Goal: Communication & Community: Answer question/provide support

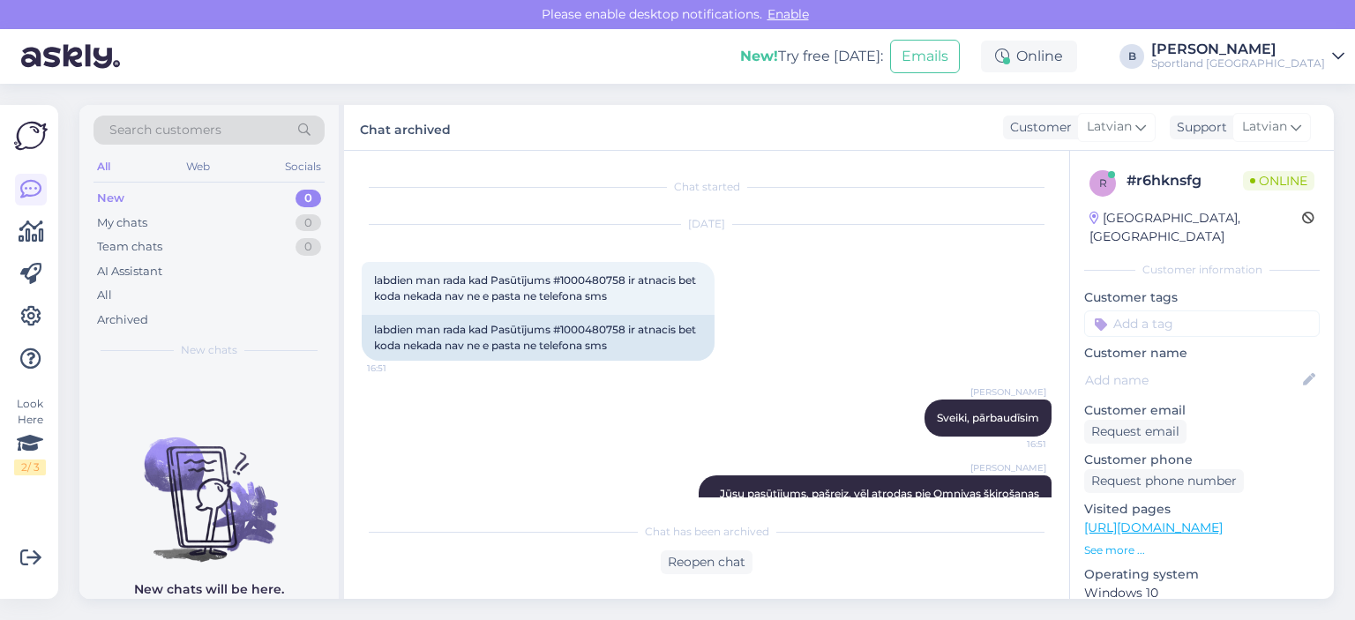
scroll to position [65, 0]
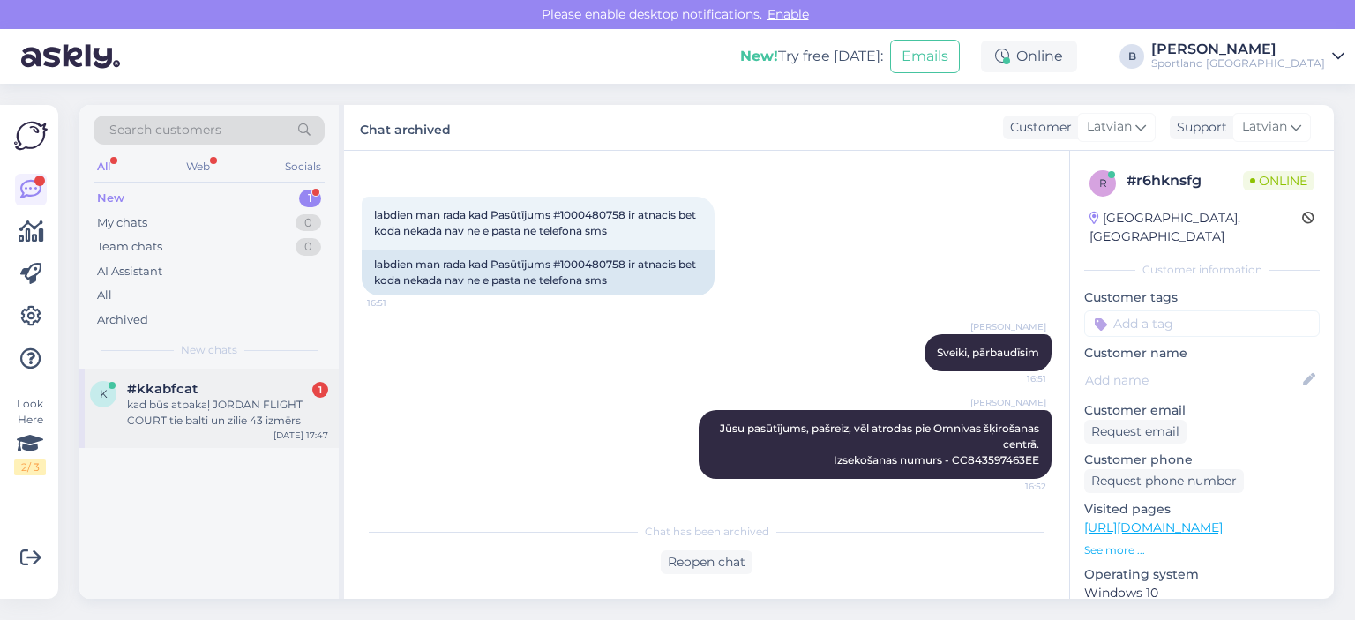
click at [258, 417] on div "kad būs atpakaļ JORDAN FLIGHT COURT tie balti un zilie 43 izmērs" at bounding box center [227, 413] width 201 height 32
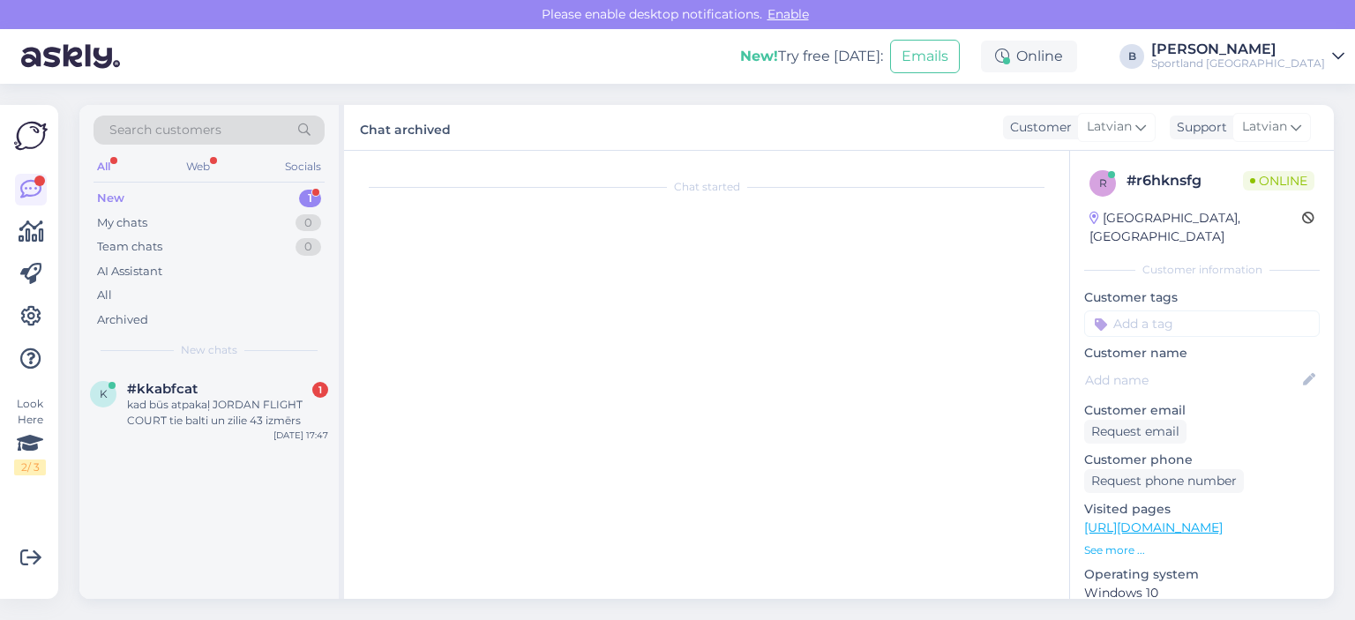
scroll to position [0, 0]
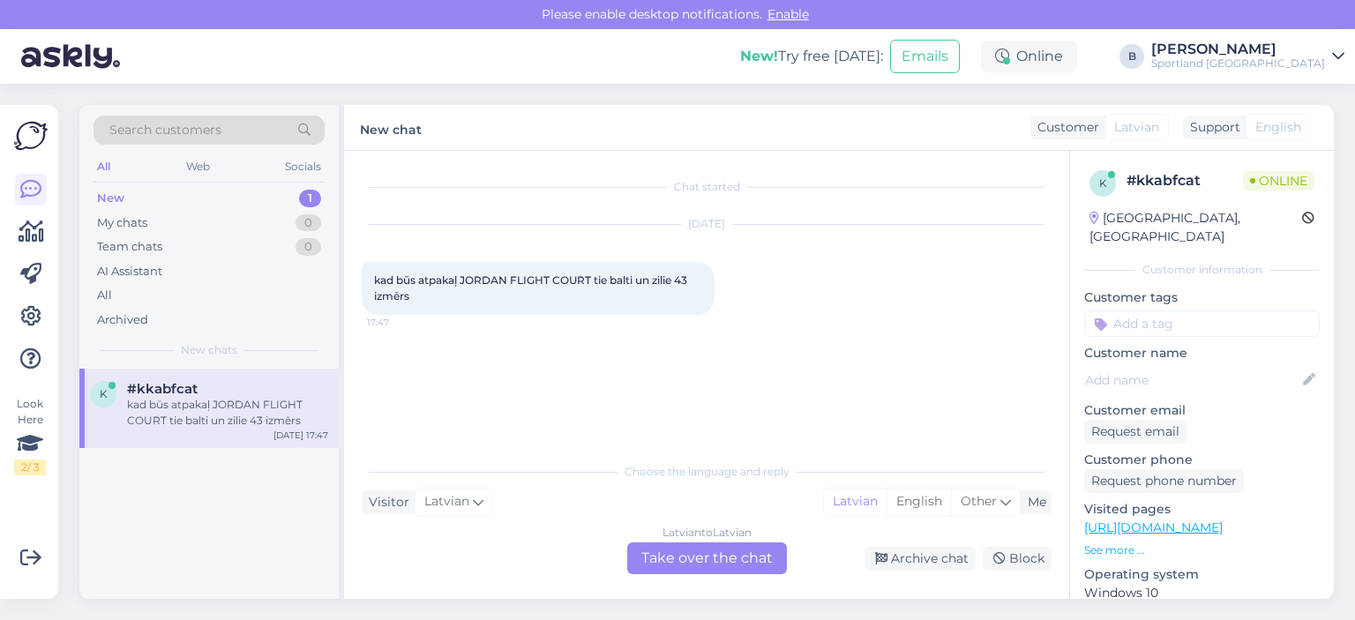
click at [686, 564] on div "Latvian to Latvian Take over the chat" at bounding box center [707, 559] width 160 height 32
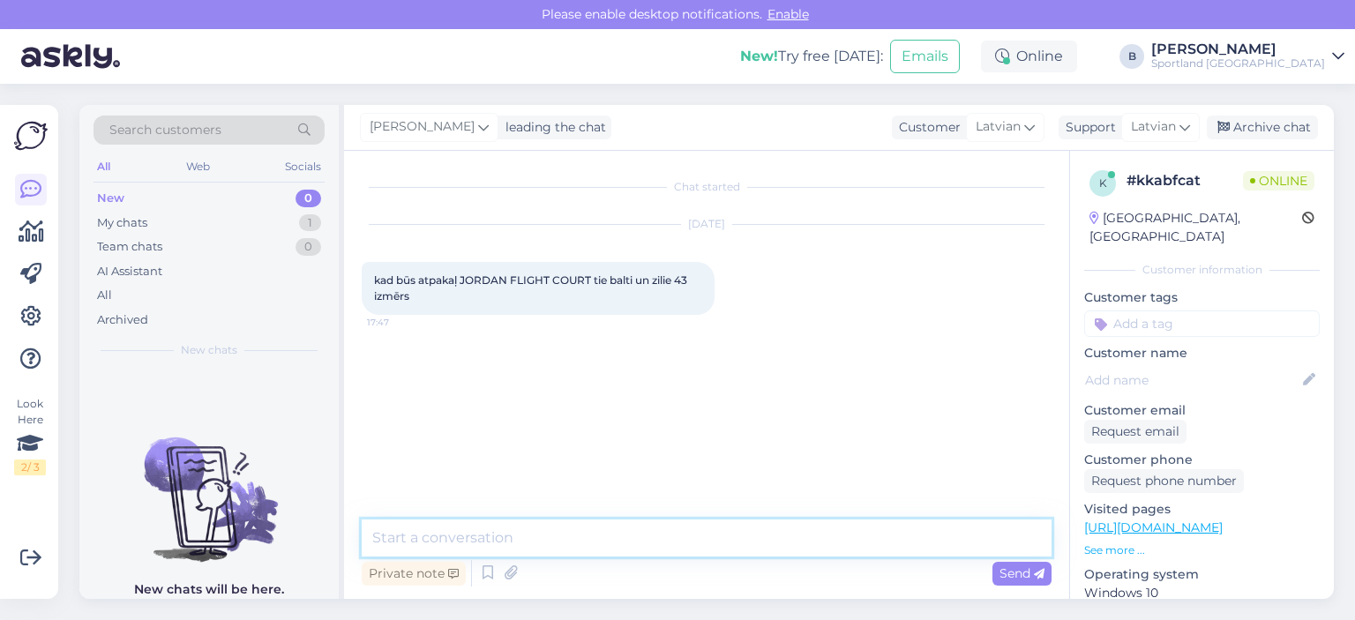
click at [678, 546] on textarea at bounding box center [707, 538] width 690 height 37
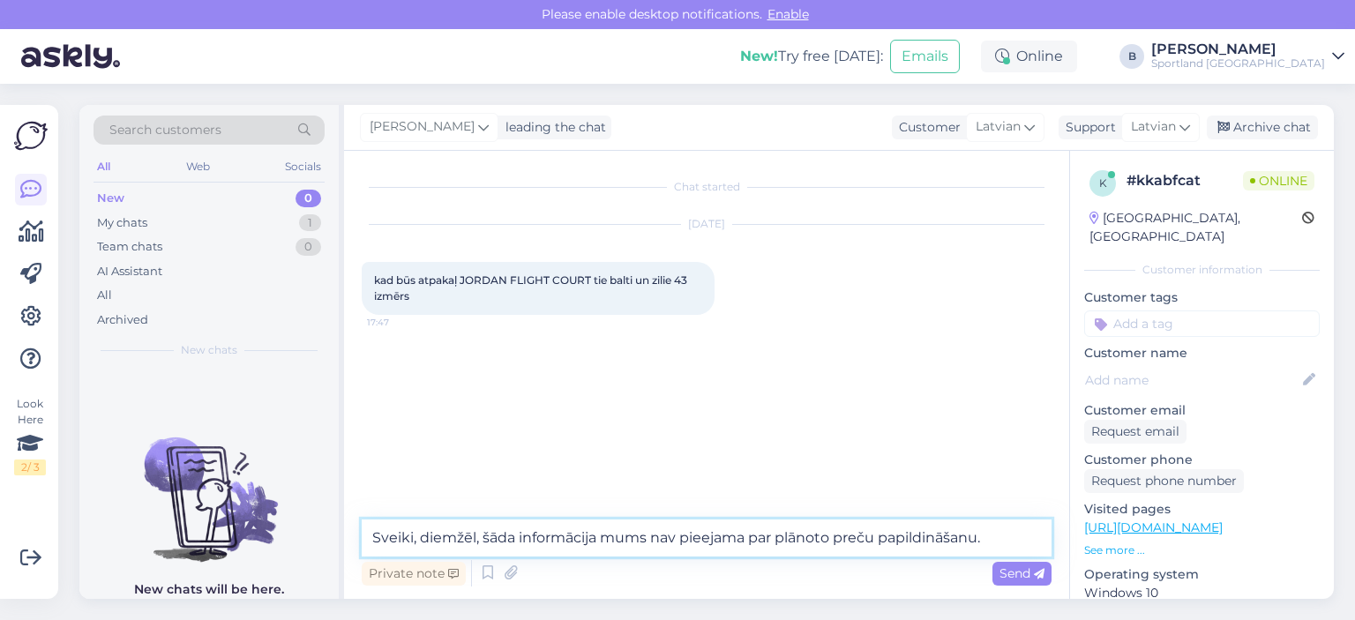
type textarea "Sveiki, diemžēl, šāda informācija mums nav pieejama par plānoto preču papildinā…"
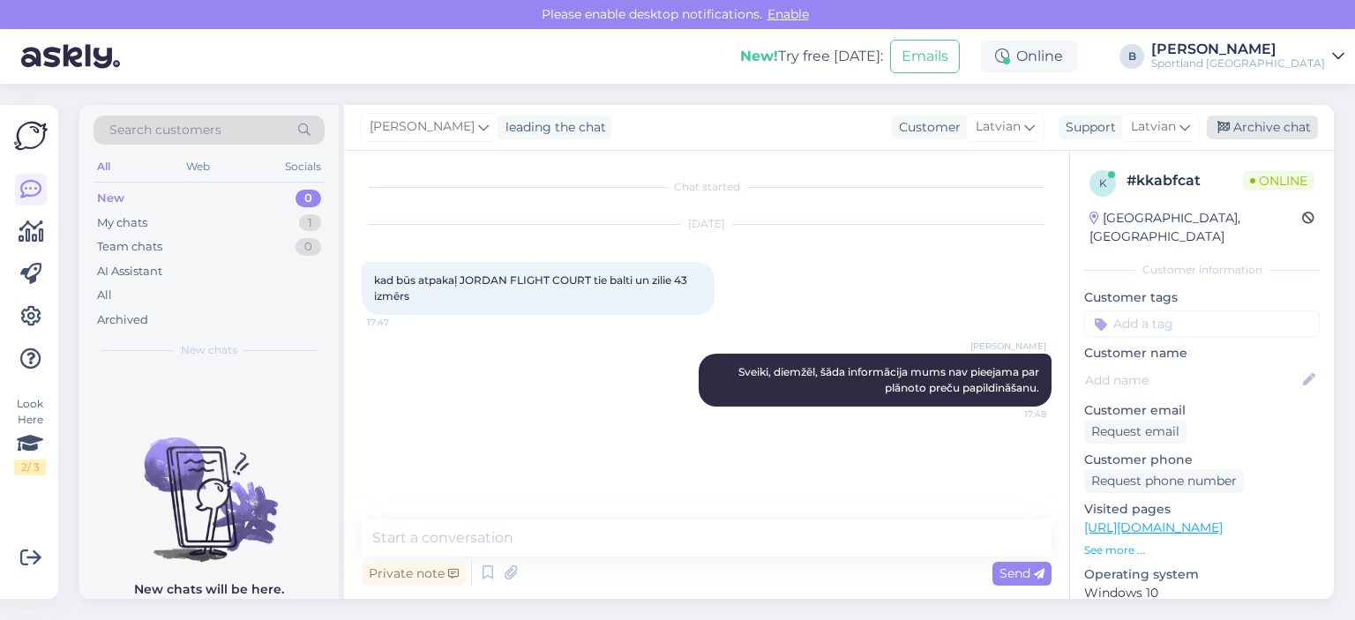
click at [1273, 124] on div "Archive chat" at bounding box center [1262, 128] width 111 height 24
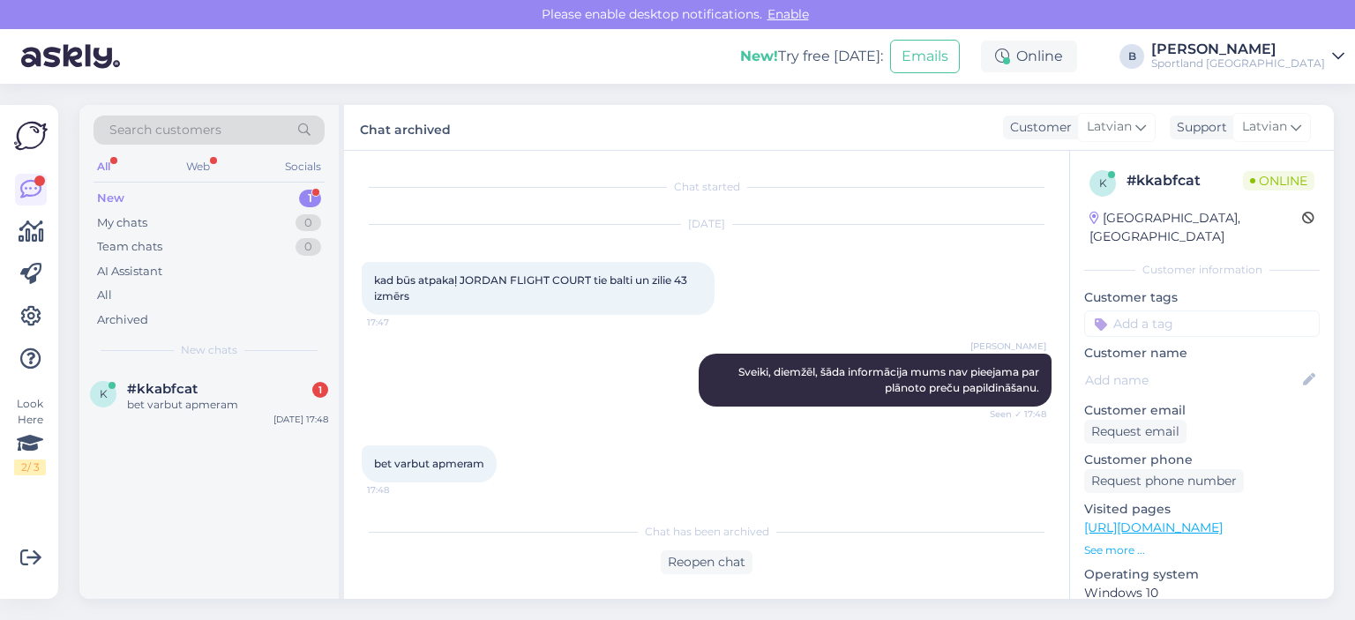
scroll to position [4, 0]
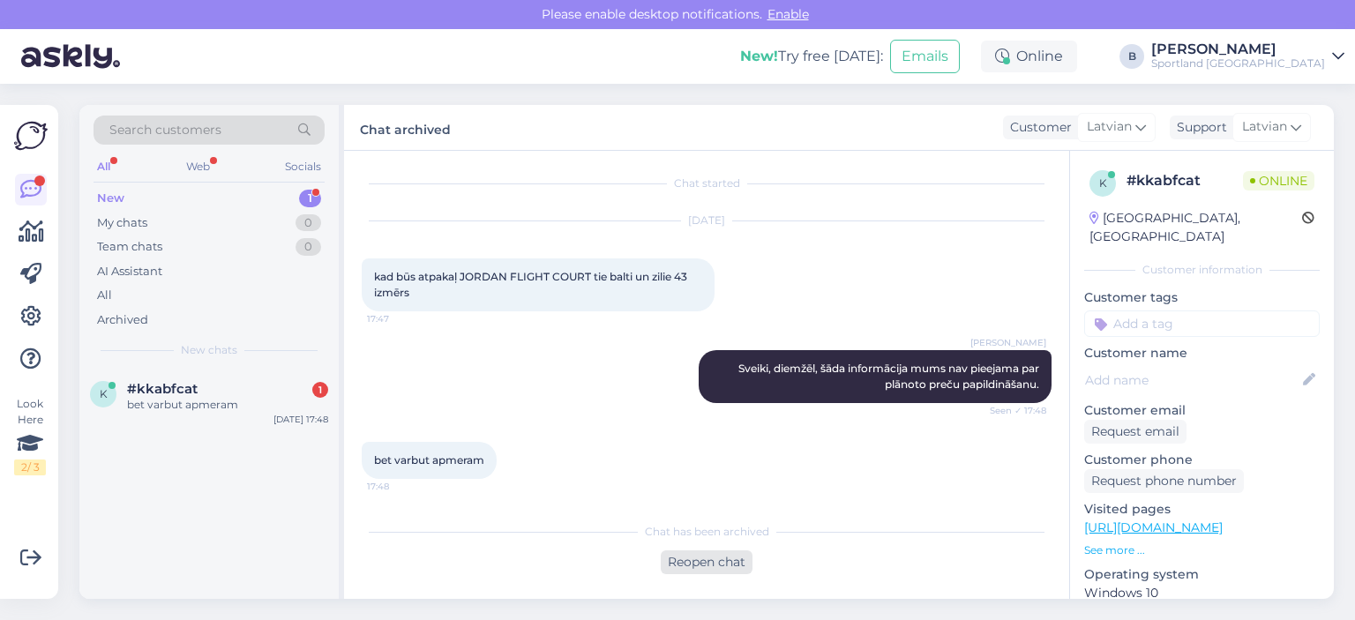
click at [702, 553] on div "Reopen chat" at bounding box center [707, 563] width 92 height 24
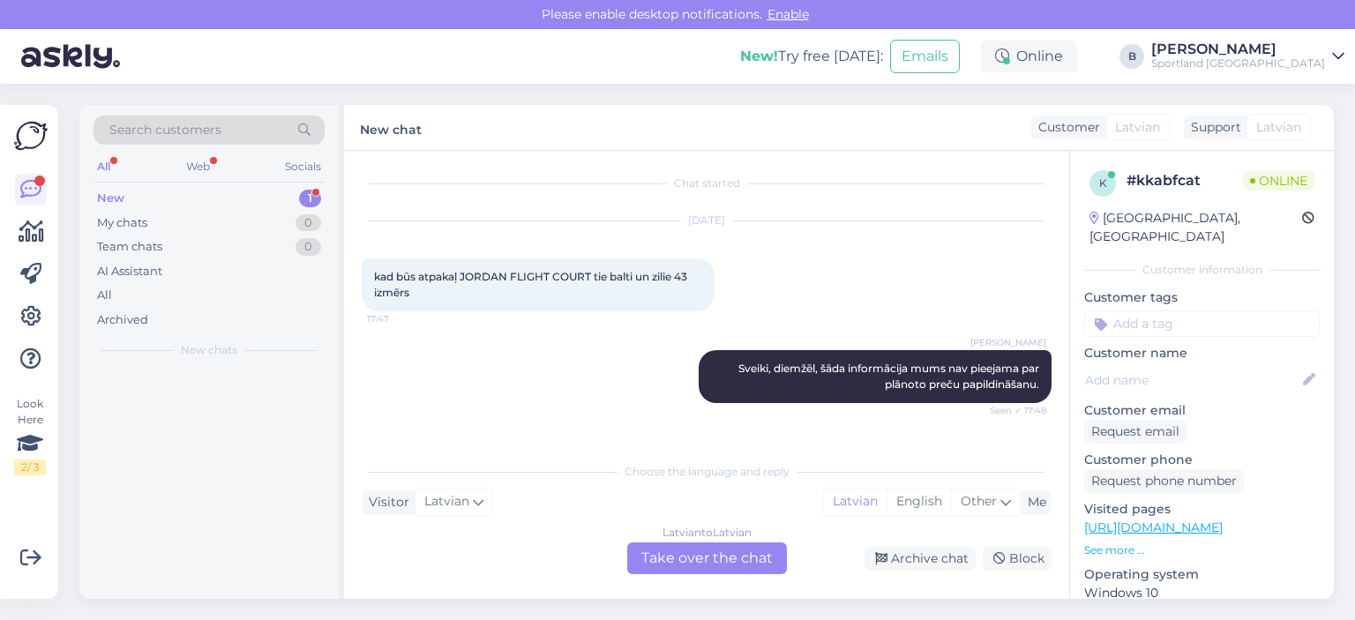
scroll to position [23, 0]
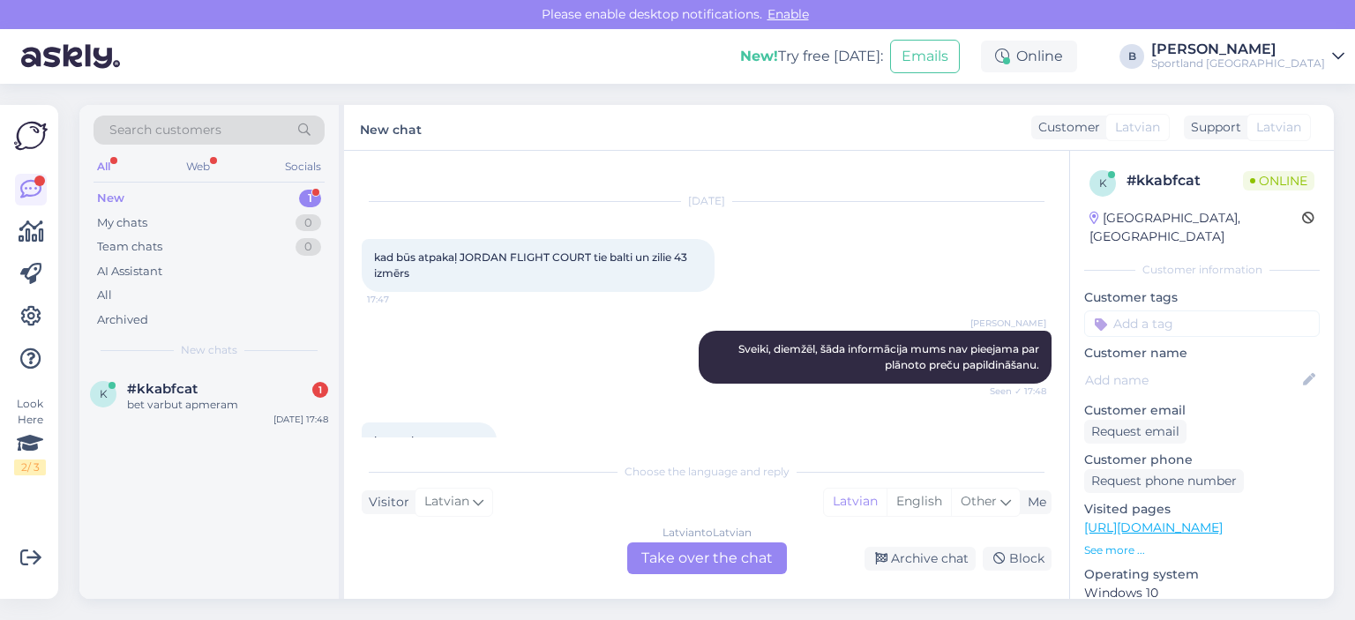
click at [702, 553] on div "Latvian to Latvian Take over the chat" at bounding box center [707, 559] width 160 height 32
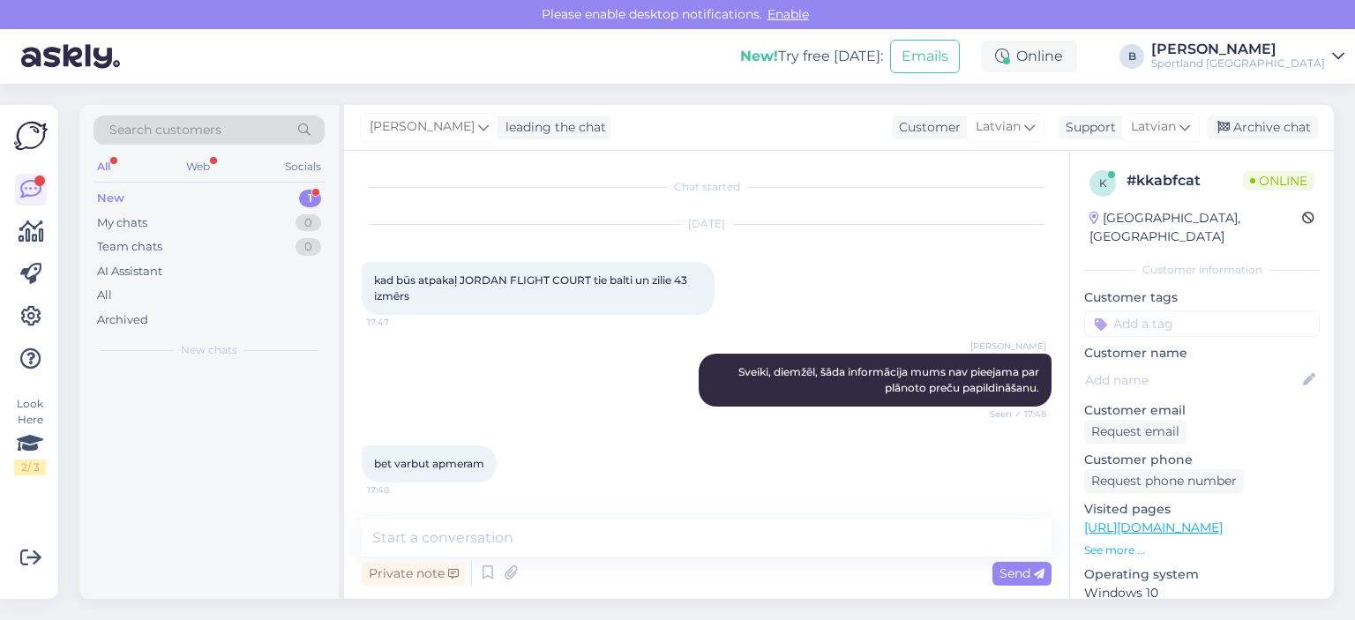
scroll to position [0, 0]
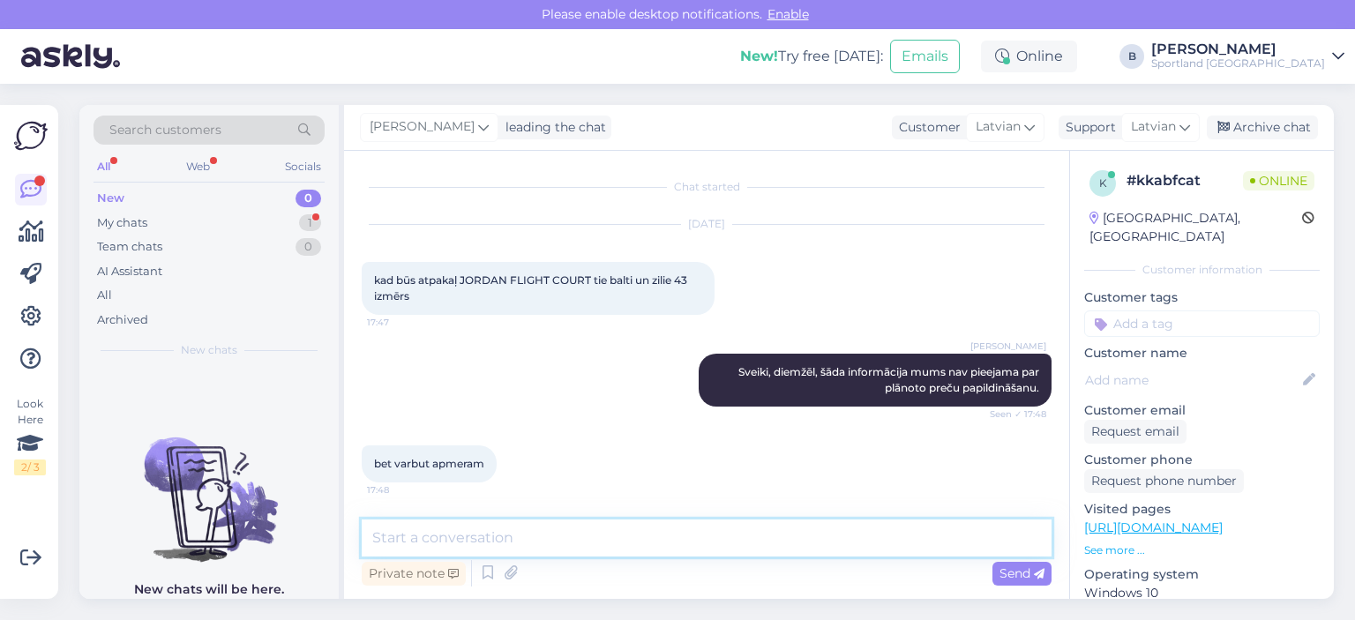
click at [702, 553] on textarea at bounding box center [707, 538] width 690 height 37
type textarea "Nav mums tāda informācija."
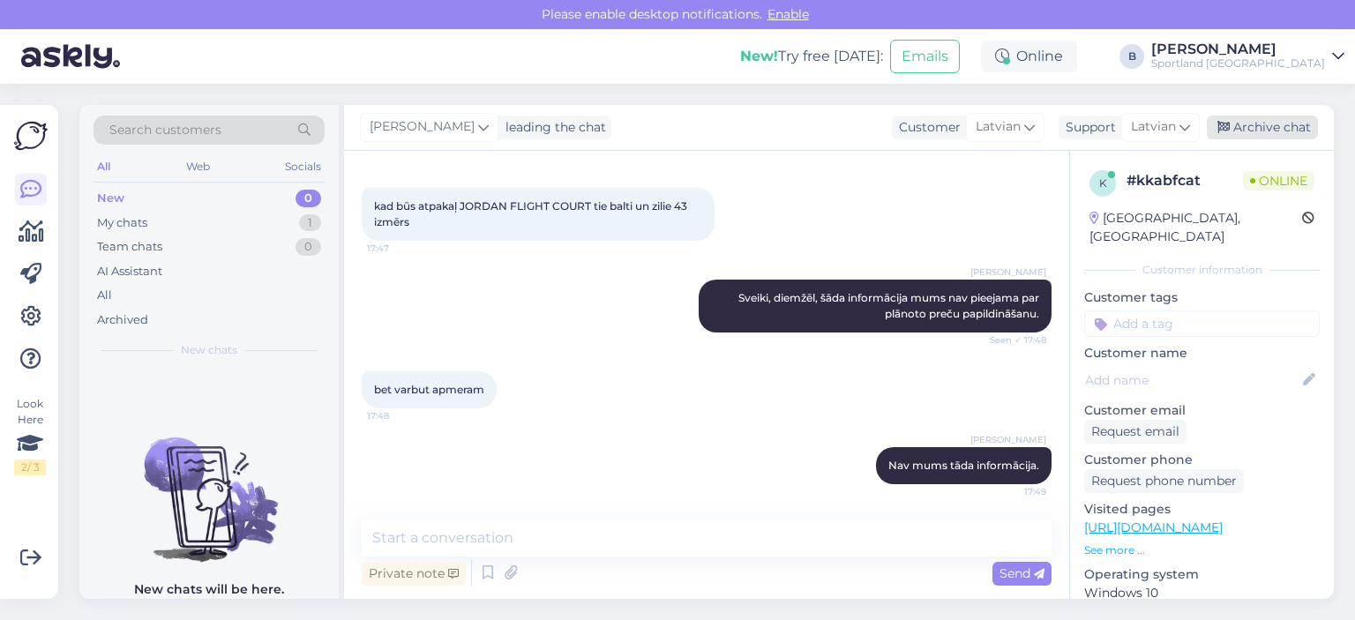
click at [1277, 132] on div "Archive chat" at bounding box center [1262, 128] width 111 height 24
